Goal: Find specific page/section: Find specific page/section

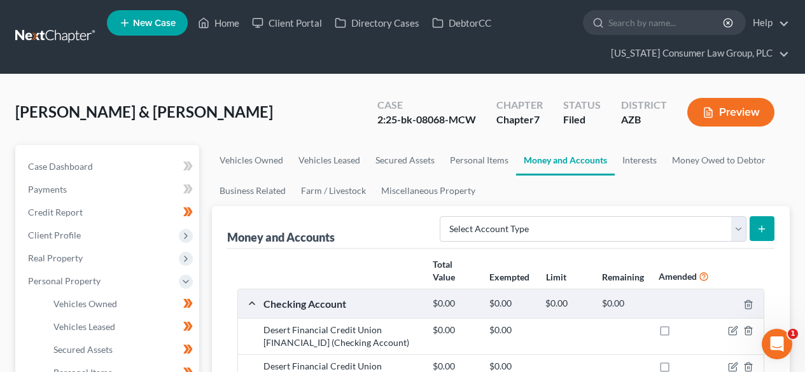
click at [50, 29] on link at bounding box center [55, 36] width 81 height 23
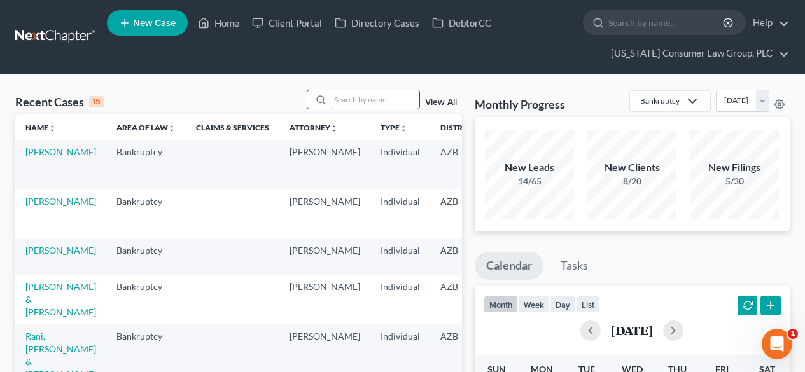
click at [364, 97] on input "search" at bounding box center [374, 99] width 89 height 18
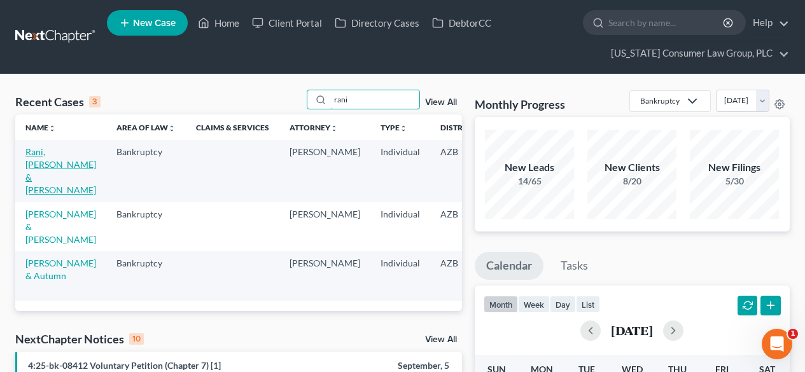
type input "rani"
click at [41, 173] on link "Rani, [PERSON_NAME] & [PERSON_NAME]" at bounding box center [60, 170] width 71 height 49
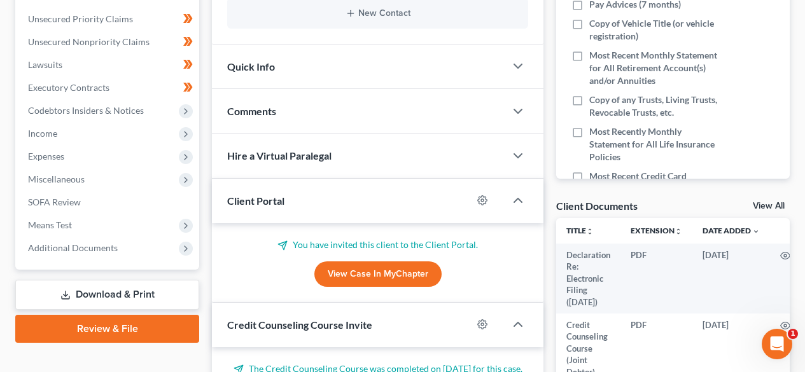
scroll to position [339, 0]
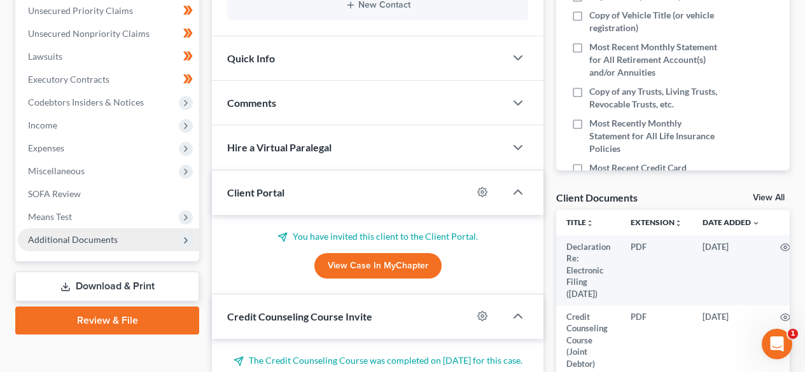
click at [105, 246] on span "Additional Documents" at bounding box center [108, 239] width 181 height 23
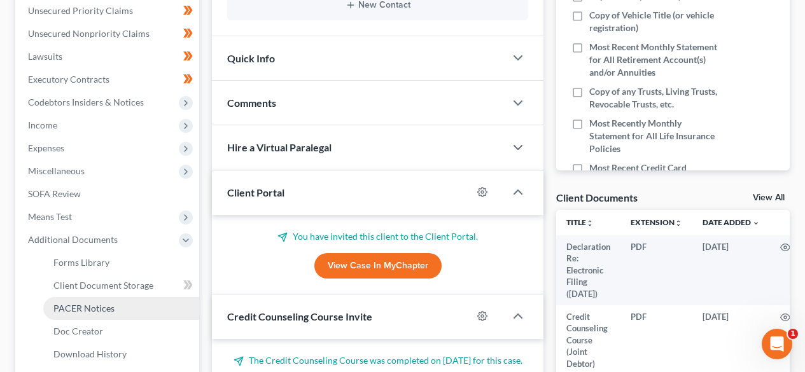
click at [88, 307] on span "PACER Notices" at bounding box center [83, 308] width 61 height 11
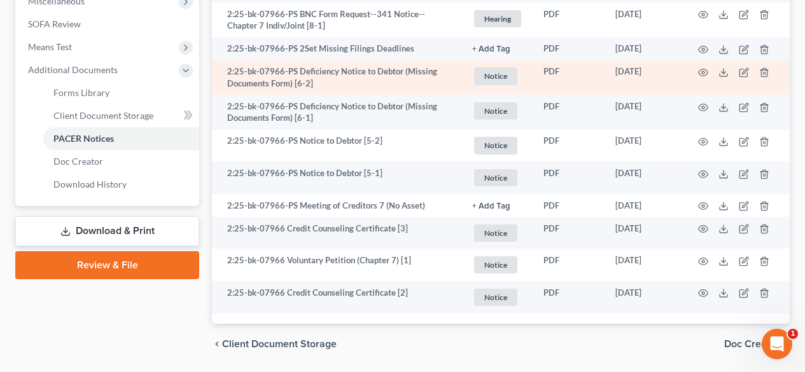
scroll to position [339, 0]
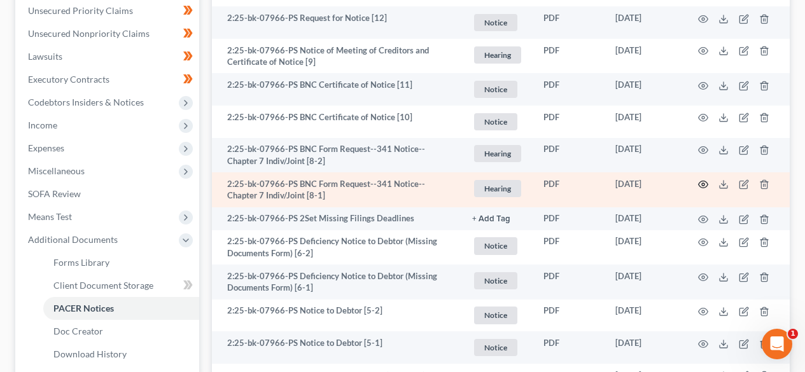
click at [700, 184] on icon "button" at bounding box center [703, 184] width 10 height 10
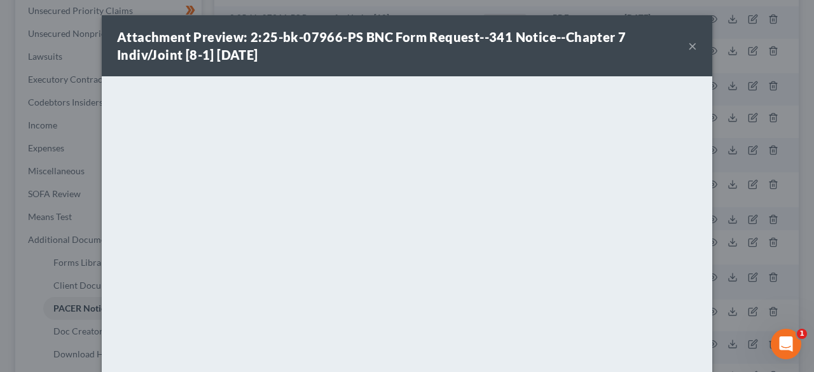
click at [688, 48] on button "×" at bounding box center [692, 45] width 9 height 15
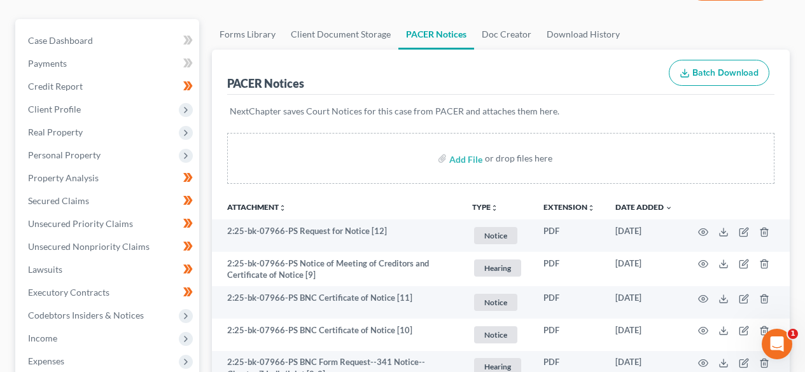
scroll to position [0, 0]
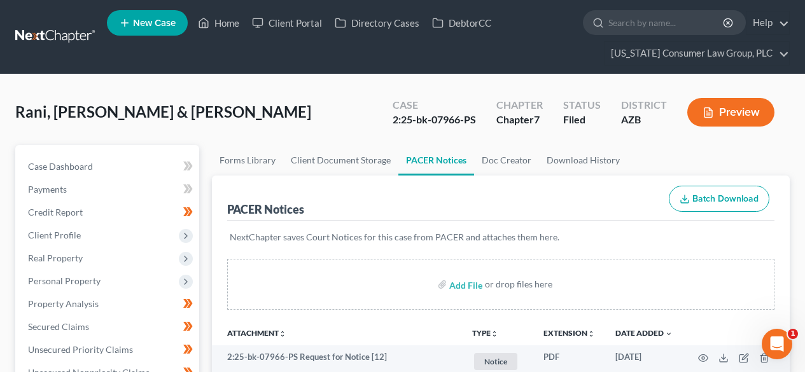
click at [66, 38] on link at bounding box center [55, 36] width 81 height 23
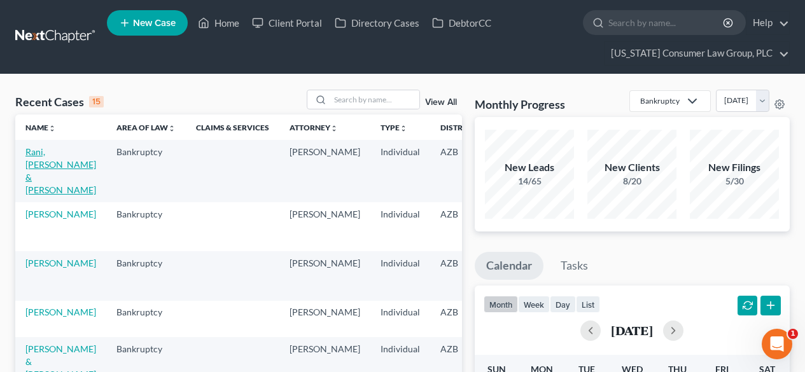
click at [42, 159] on link "Rani, [PERSON_NAME] & [PERSON_NAME]" at bounding box center [60, 170] width 71 height 49
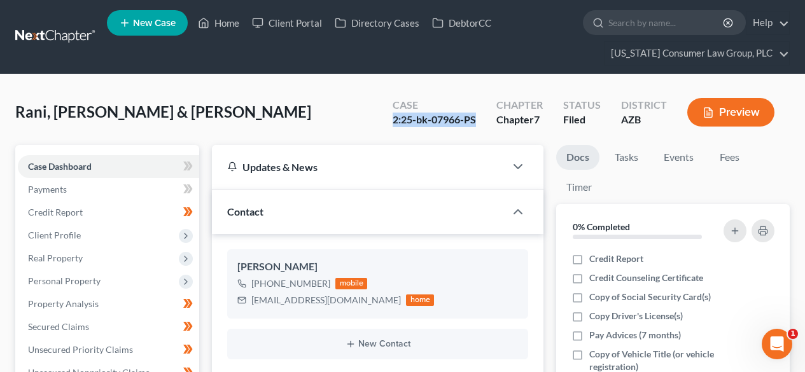
drag, startPoint x: 477, startPoint y: 119, endPoint x: 384, endPoint y: 135, distance: 94.8
click at [384, 135] on div "Rani, Sunita & Singh, Manmohan Upgraded Case 2:25-bk-07966-PS Chapter Chapter 7…" at bounding box center [402, 117] width 774 height 55
copy div "2:25-bk-07966-PS"
click at [55, 33] on link at bounding box center [55, 36] width 81 height 23
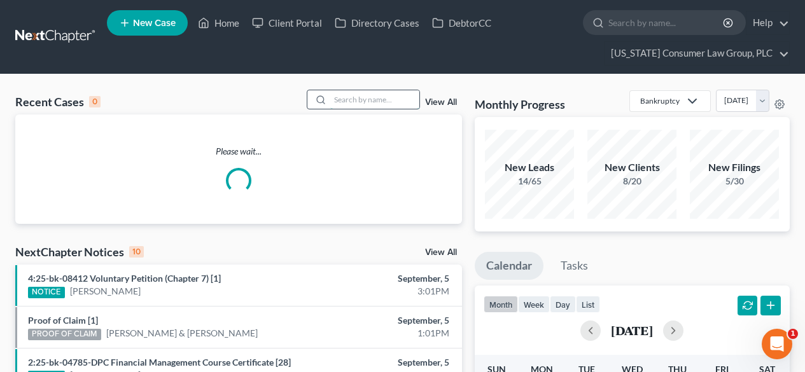
click at [385, 101] on input "search" at bounding box center [374, 99] width 89 height 18
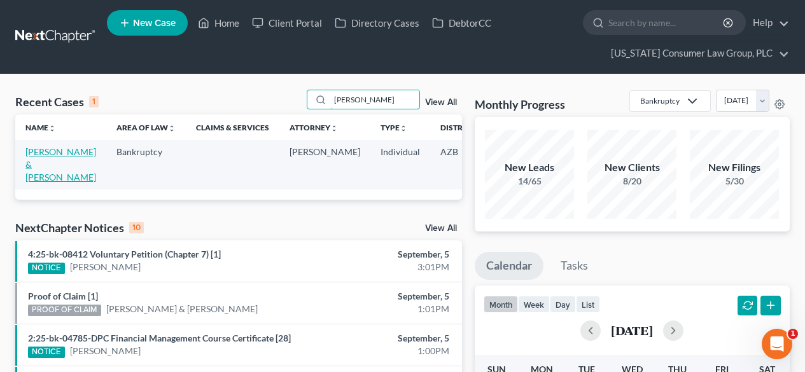
type input "[PERSON_NAME]"
click at [38, 148] on link "[PERSON_NAME] & [PERSON_NAME]" at bounding box center [60, 164] width 71 height 36
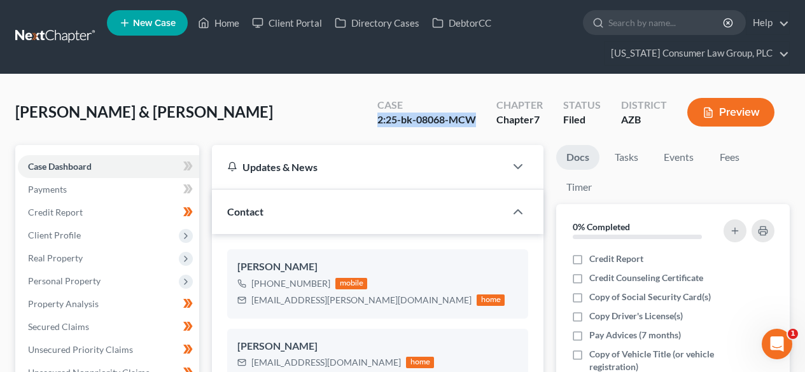
drag, startPoint x: 476, startPoint y: 116, endPoint x: 364, endPoint y: 135, distance: 114.2
click at [364, 135] on div "[PERSON_NAME] & [PERSON_NAME] Upgraded Case 2:25-bk-08068-MCW Chapter Chapter 7…" at bounding box center [402, 117] width 774 height 55
copy div "2:25-bk-08068-MCW"
